Goal: Task Accomplishment & Management: Manage account settings

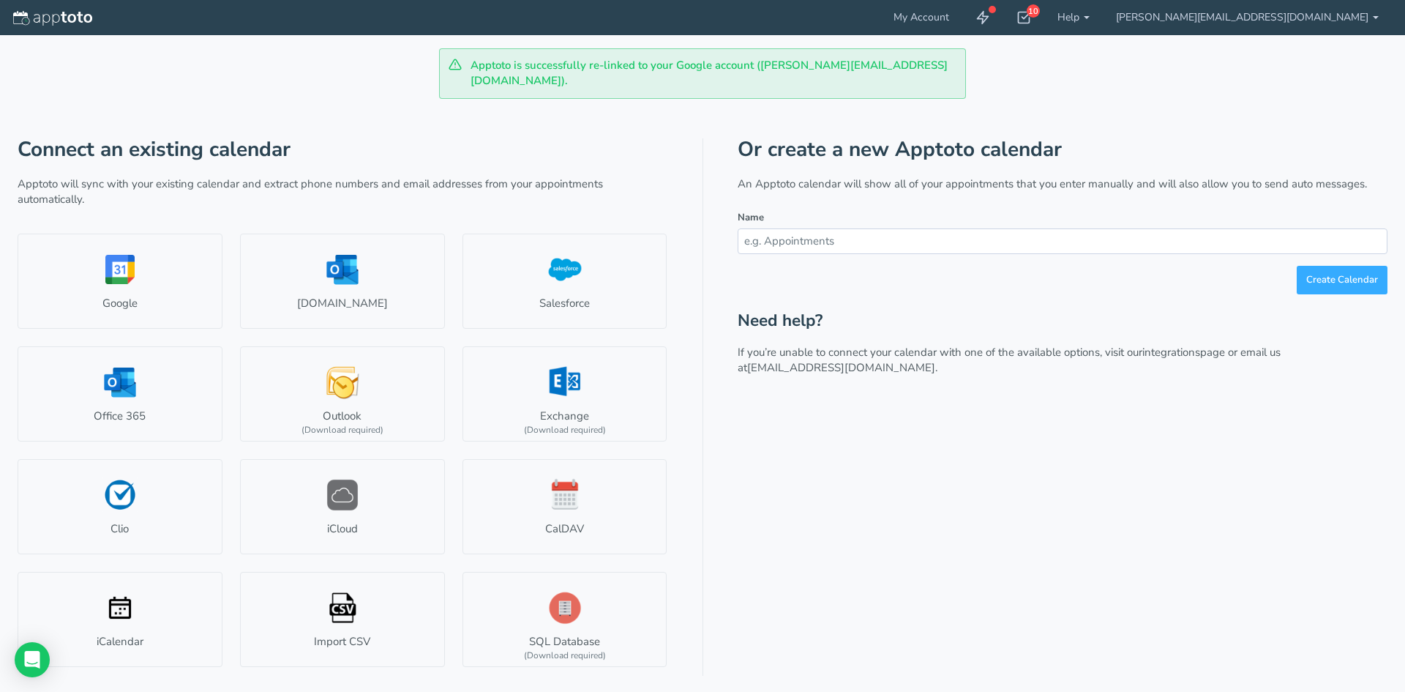
click at [30, 5] on div at bounding box center [80, 17] width 161 height 35
click at [39, 15] on img at bounding box center [52, 18] width 79 height 15
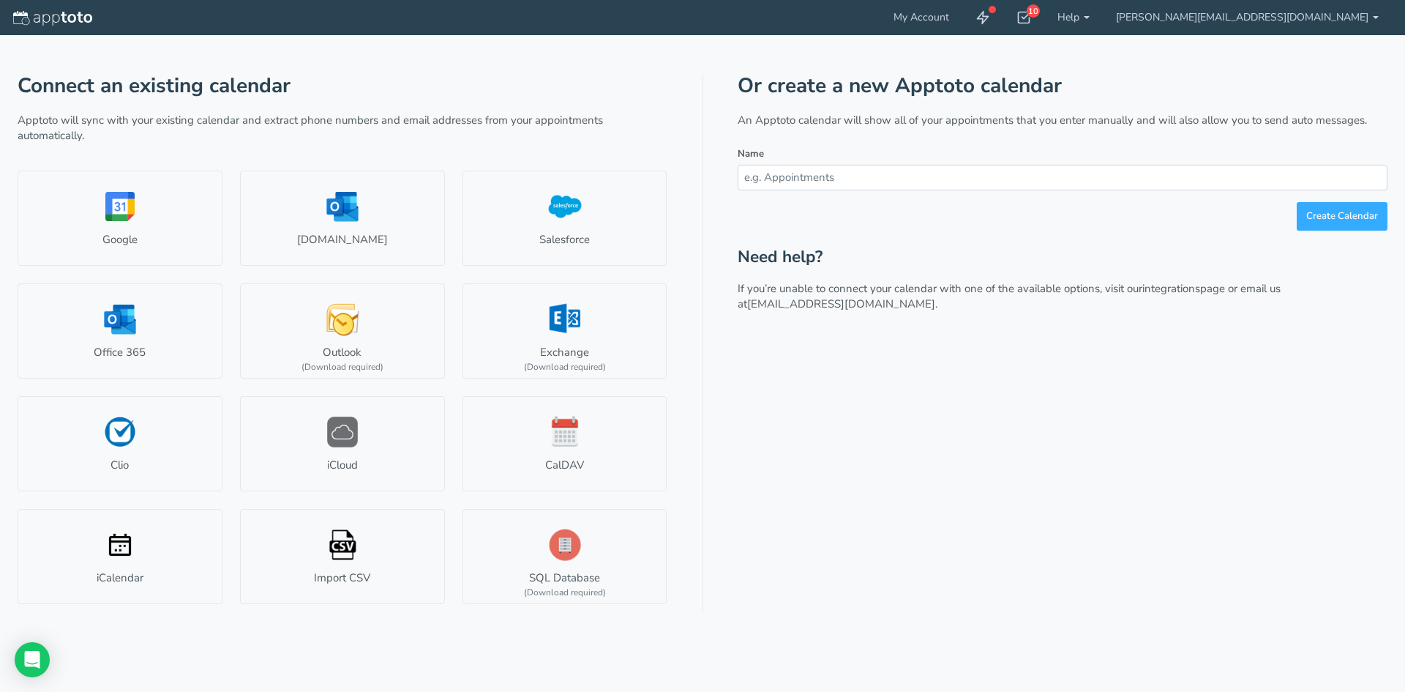
click at [816, 185] on input "text" at bounding box center [1063, 178] width 650 height 26
paste input "[PHONE_NUMBER]"
type input "[PHONE_NUMBER]"
click at [988, 137] on div "Or create a new Apptoto calendar An Apptoto calendar will show all of your appo…" at bounding box center [1063, 344] width 650 height 538
click at [963, 15] on link "My Account" at bounding box center [922, 17] width 82 height 35
